Goal: Information Seeking & Learning: Learn about a topic

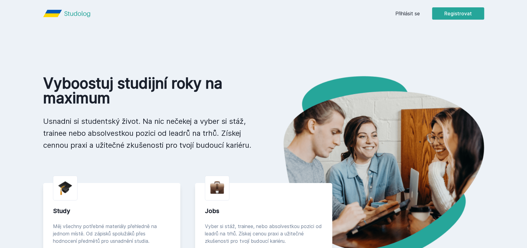
click at [400, 10] on link "Přihlásit se" at bounding box center [407, 13] width 25 height 7
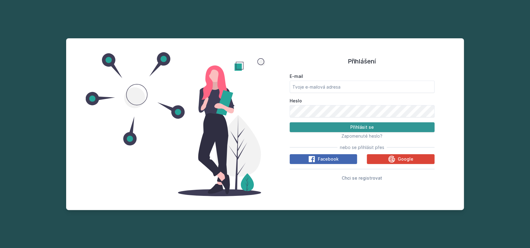
click at [338, 126] on button "Přihlásit se" at bounding box center [362, 127] width 145 height 10
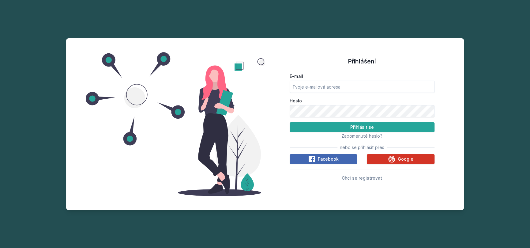
click at [400, 157] on span "Google" at bounding box center [406, 159] width 16 height 6
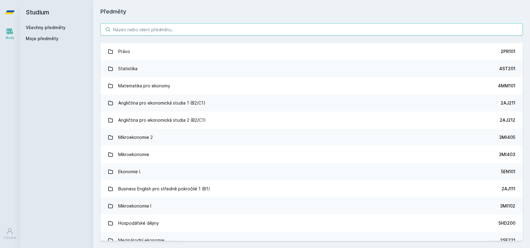
click at [166, 31] on input "search" at bounding box center [311, 29] width 422 height 12
paste input "4IT485"
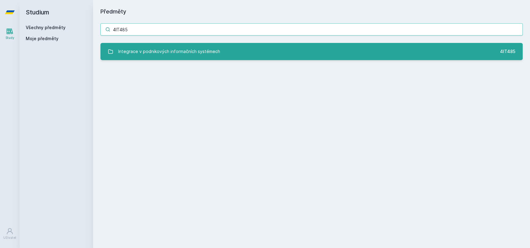
type input "4IT485"
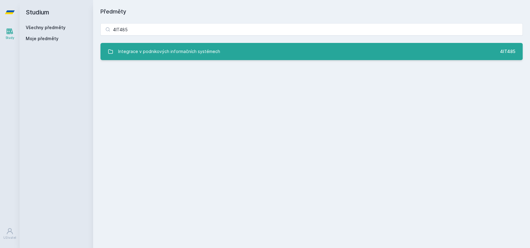
click at [171, 48] on div "Integrace v podnikových informačních systémech" at bounding box center [169, 51] width 102 height 12
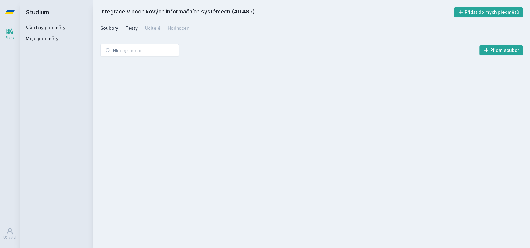
click at [133, 27] on div "Testy" at bounding box center [132, 28] width 12 height 6
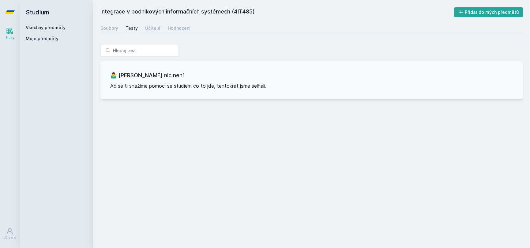
click at [159, 29] on div "Soubory Testy Učitelé Hodnocení" at bounding box center [311, 28] width 422 height 12
click at [150, 29] on div "Učitelé" at bounding box center [152, 28] width 15 height 6
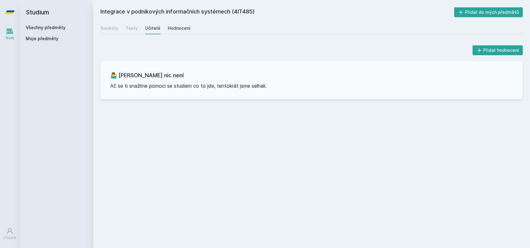
click at [181, 25] on div "Hodnocení" at bounding box center [179, 28] width 23 height 6
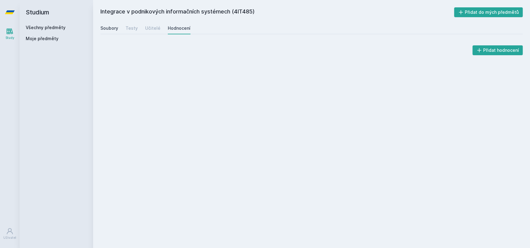
click at [110, 29] on div "Soubory" at bounding box center [109, 28] width 18 height 6
